Goal: Task Accomplishment & Management: Manage account settings

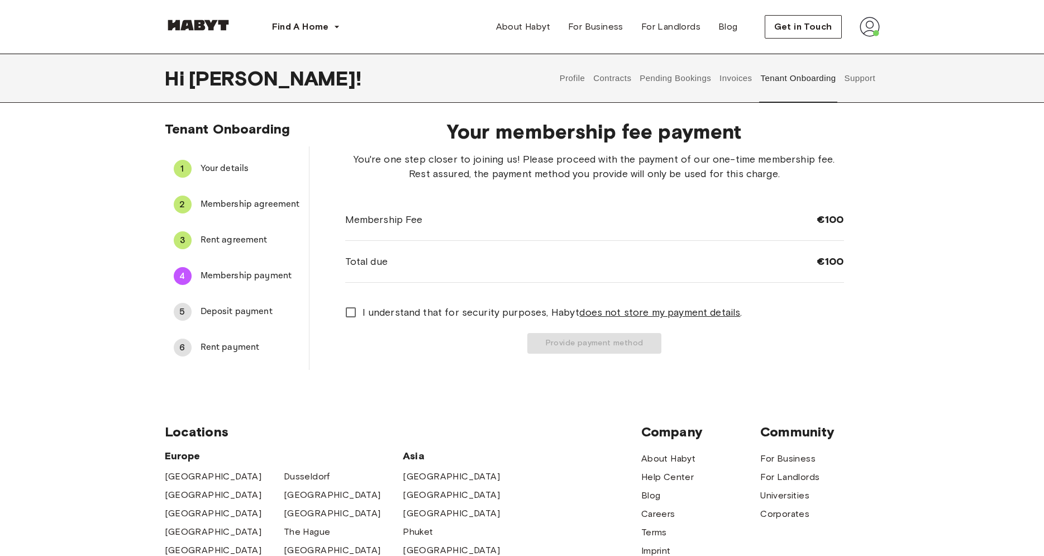
click at [221, 32] on link at bounding box center [198, 27] width 67 height 11
click at [625, 83] on button "Contracts" at bounding box center [612, 78] width 41 height 49
